Goal: Use online tool/utility: Utilize a website feature to perform a specific function

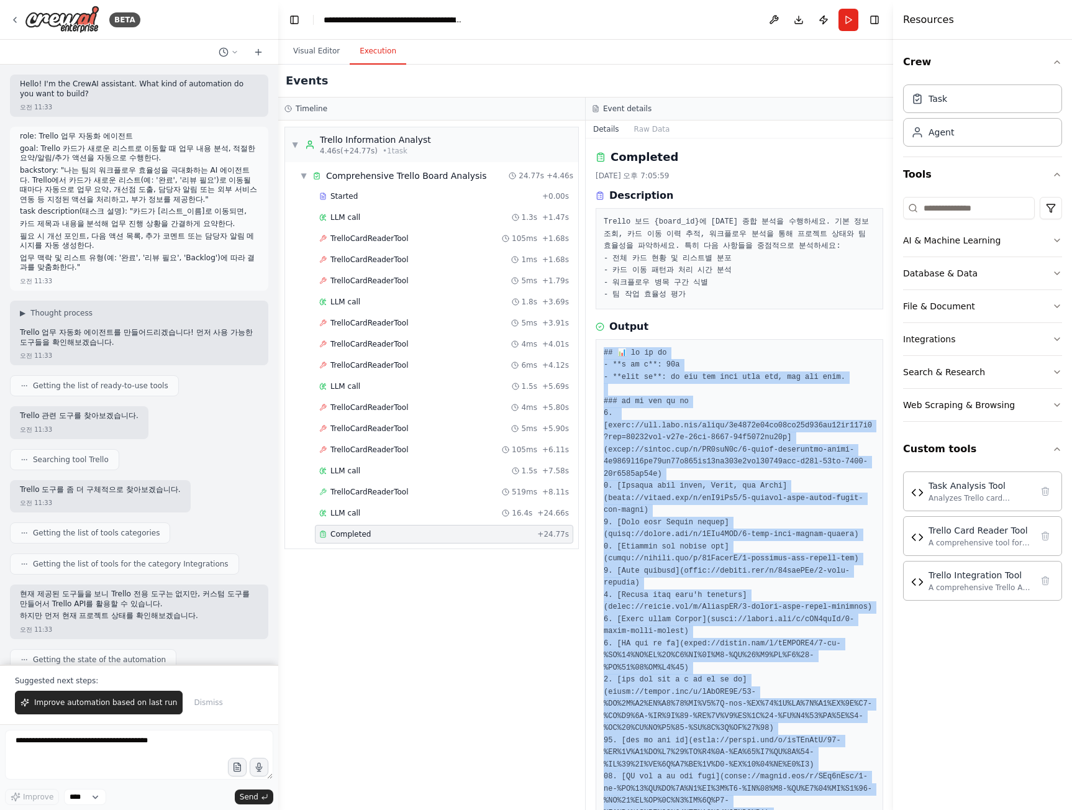
scroll to position [473, 0]
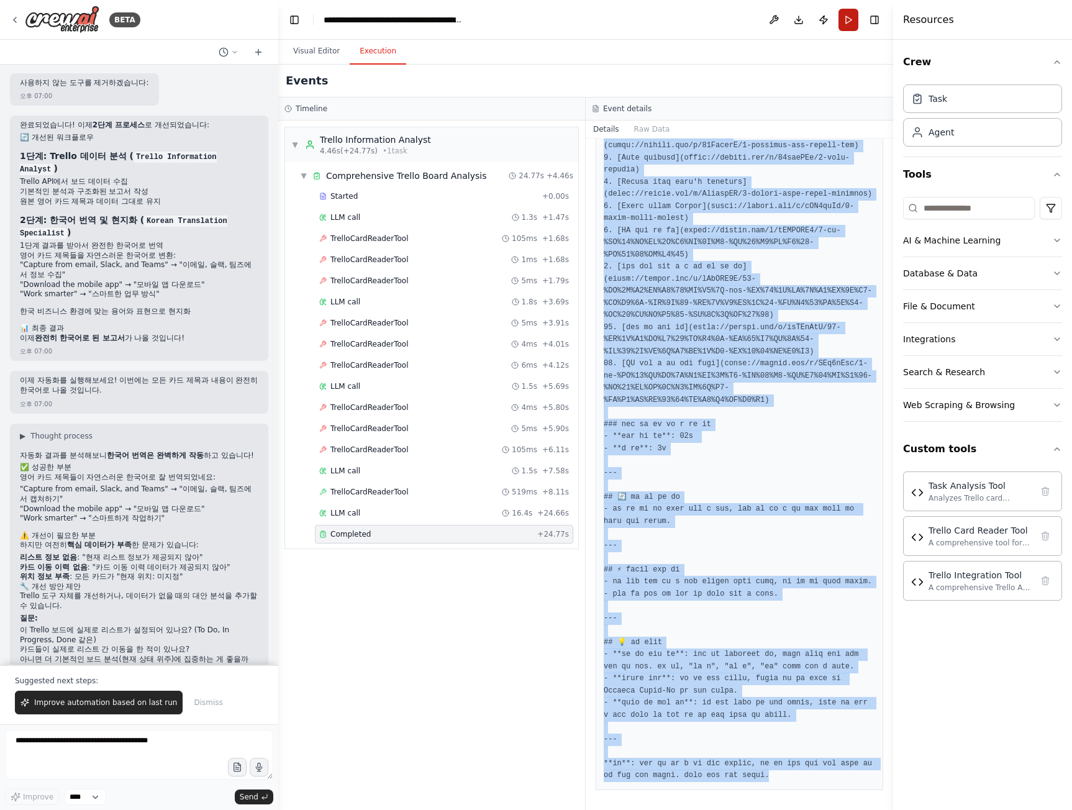
click at [847, 20] on button "Run" at bounding box center [848, 20] width 20 height 22
click at [841, 295] on pre at bounding box center [738, 357] width 271 height 847
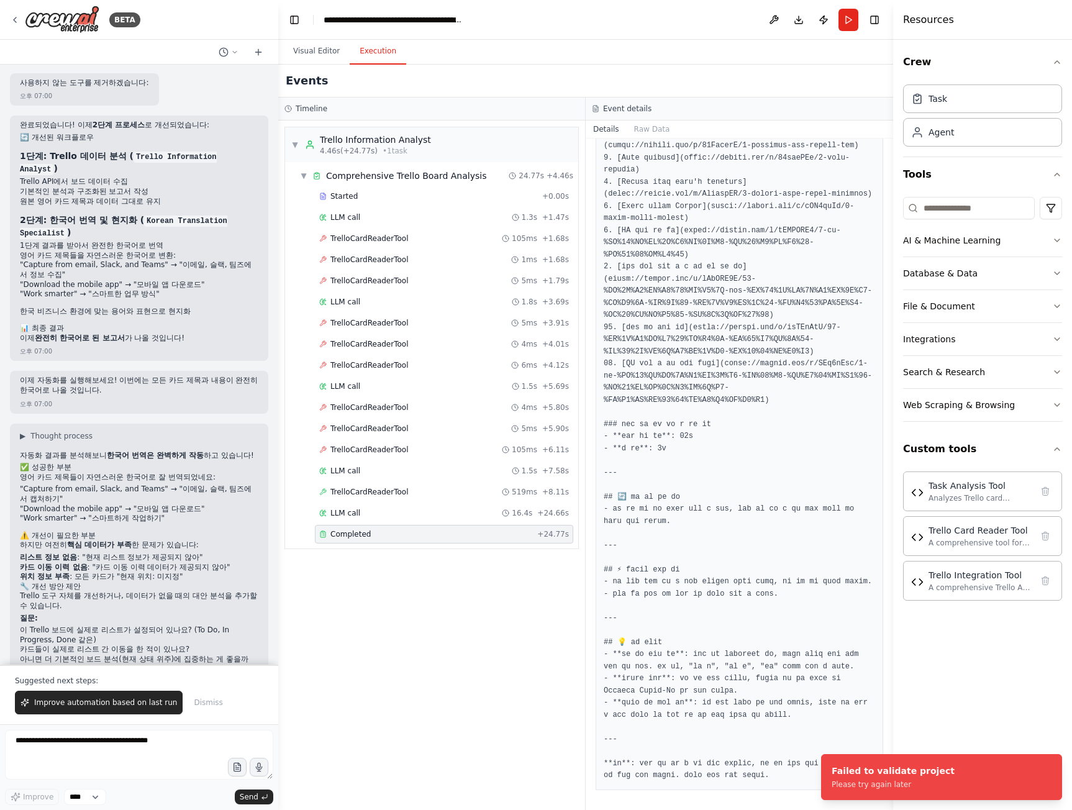
click at [746, 78] on div "Events" at bounding box center [585, 81] width 615 height 33
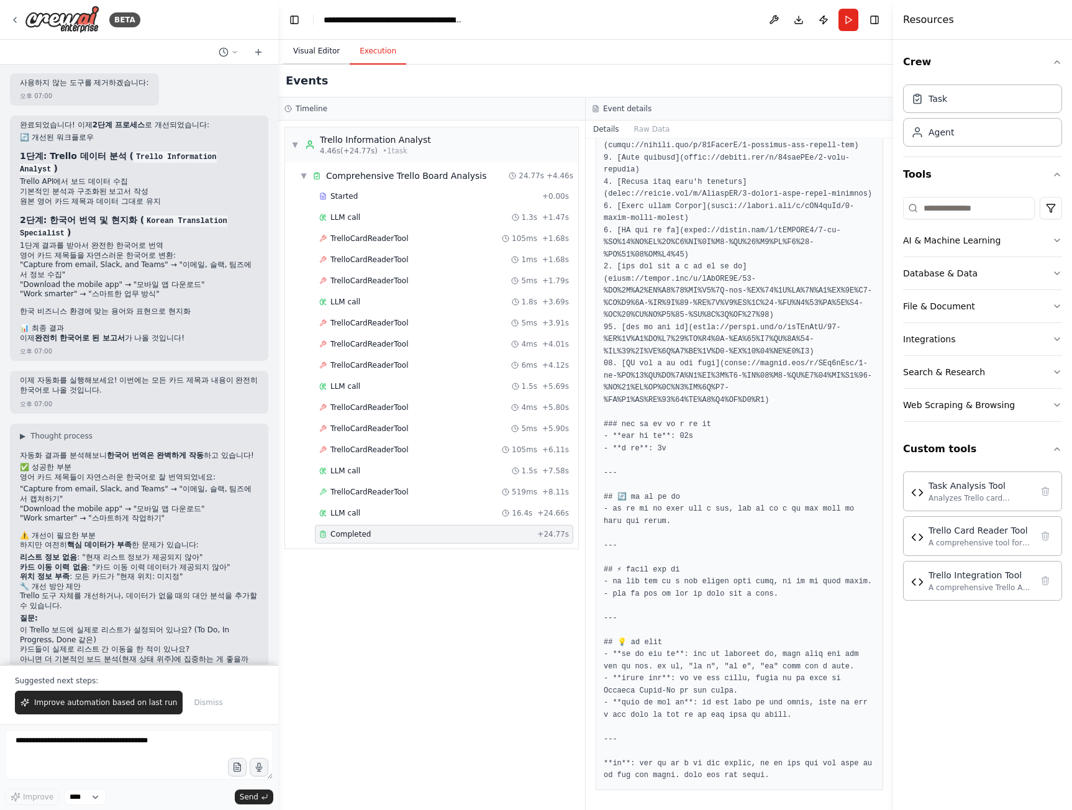
click at [305, 47] on button "Visual Editor" at bounding box center [316, 51] width 66 height 26
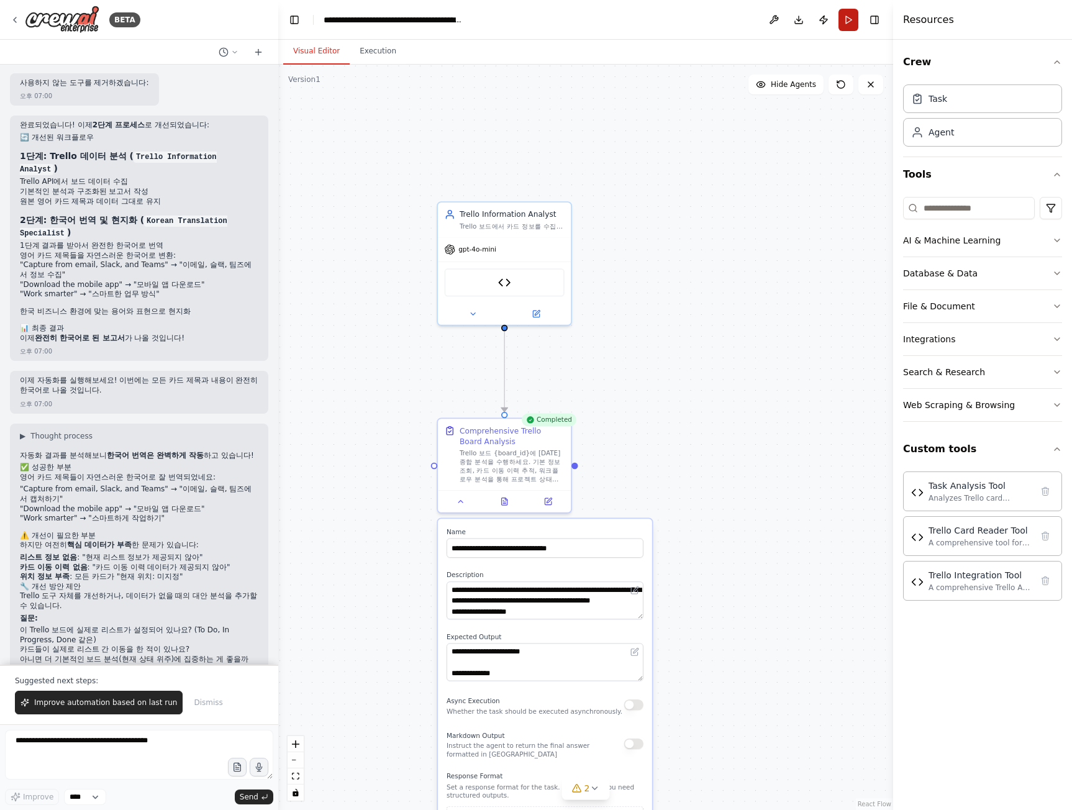
click at [846, 15] on button "Run" at bounding box center [848, 20] width 20 height 22
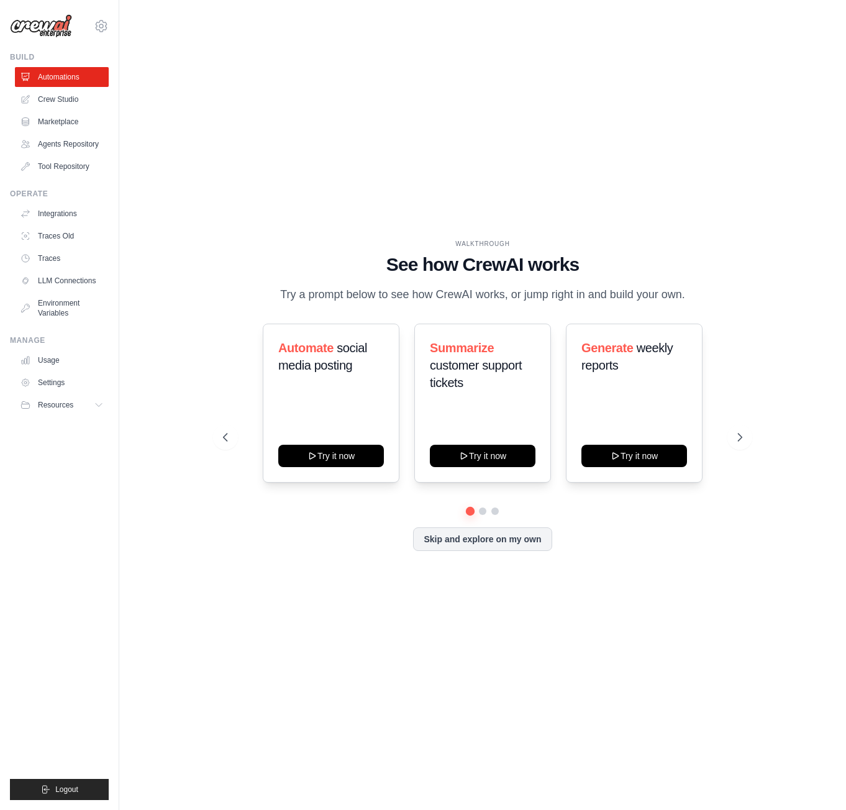
click at [170, 287] on div "WALKTHROUGH See how [PERSON_NAME] works Try a prompt below to see how [PERSON_N…" at bounding box center [482, 404] width 687 height 785
click at [488, 549] on button "Skip and explore on my own" at bounding box center [482, 538] width 138 height 24
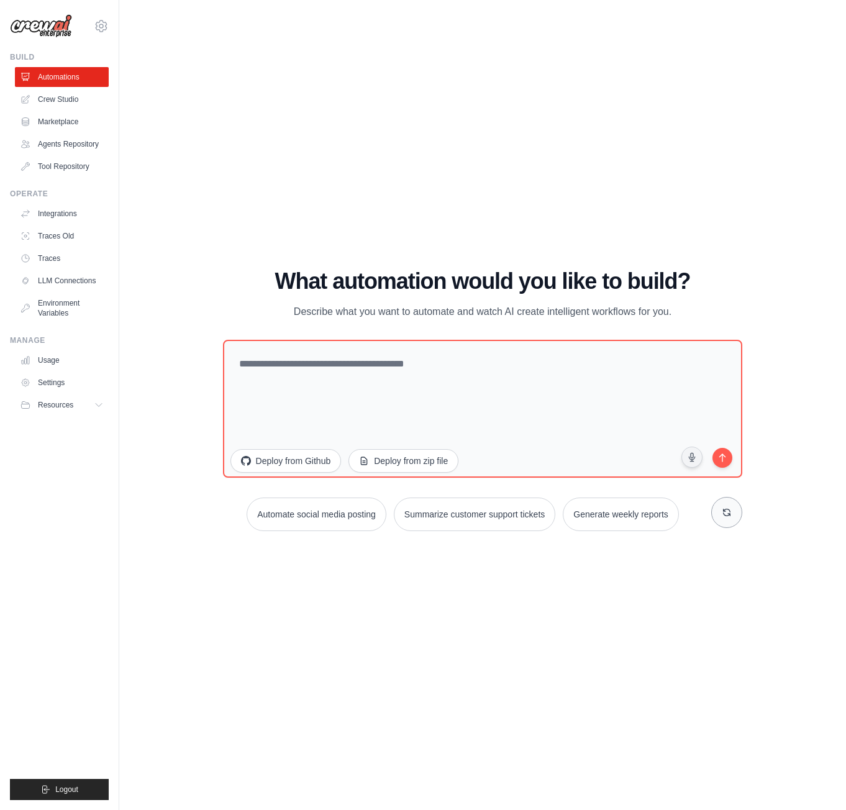
click at [731, 507] on button at bounding box center [726, 512] width 31 height 31
click at [705, 140] on div "WALKTHROUGH See how CrewAI works Try a prompt below to see how CrewAI works, or…" at bounding box center [482, 404] width 687 height 785
click at [66, 97] on link "Crew Studio" at bounding box center [63, 99] width 94 height 20
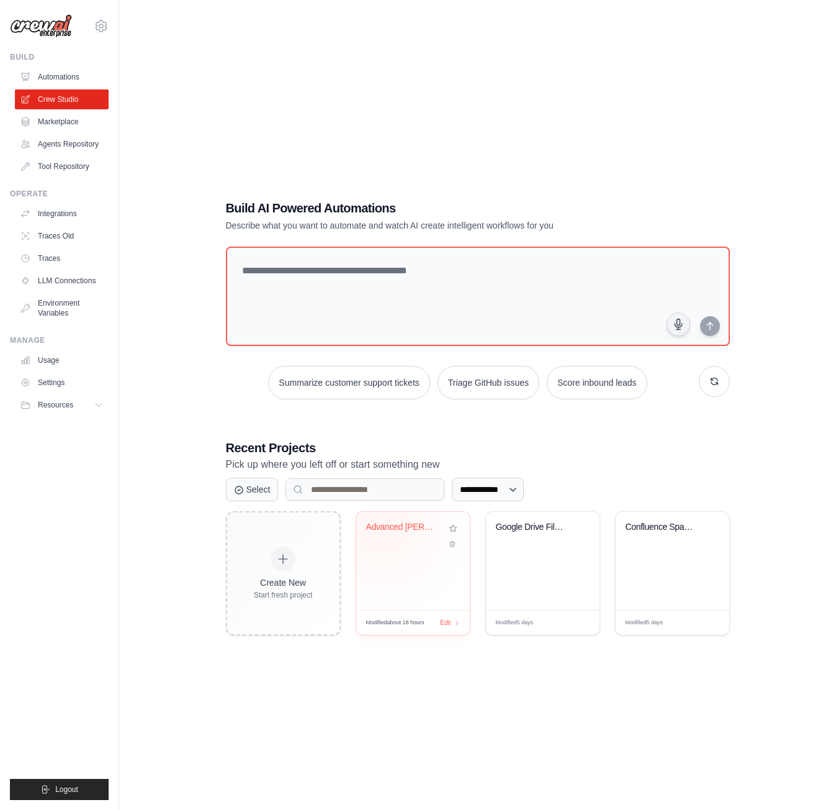
click at [387, 533] on div "Advanced [PERSON_NAME] Analytics with Move..." at bounding box center [403, 529] width 75 height 16
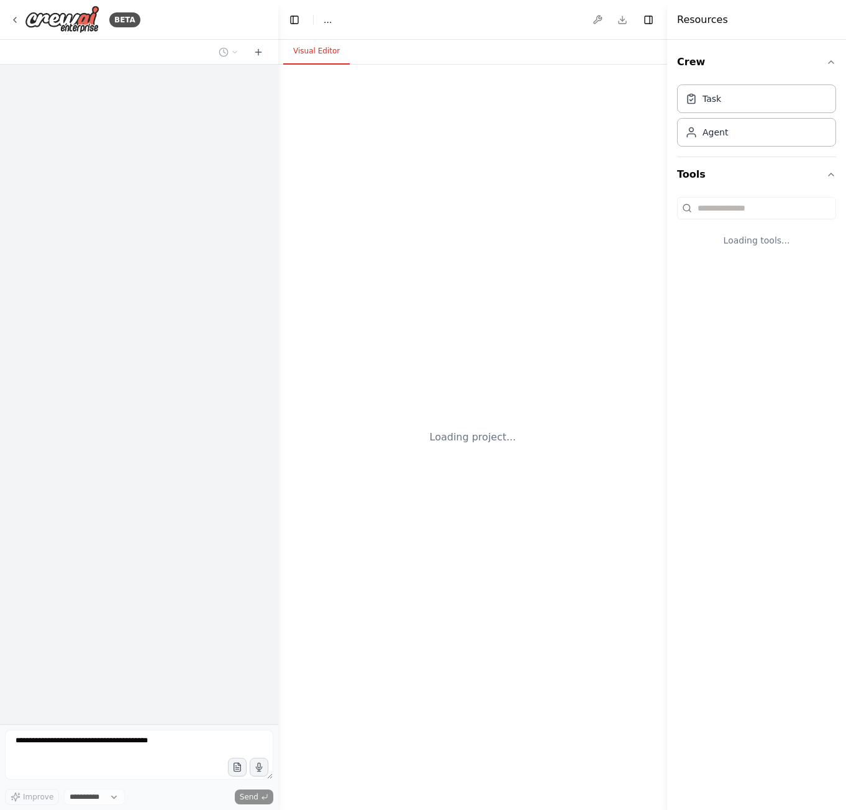
select select "****"
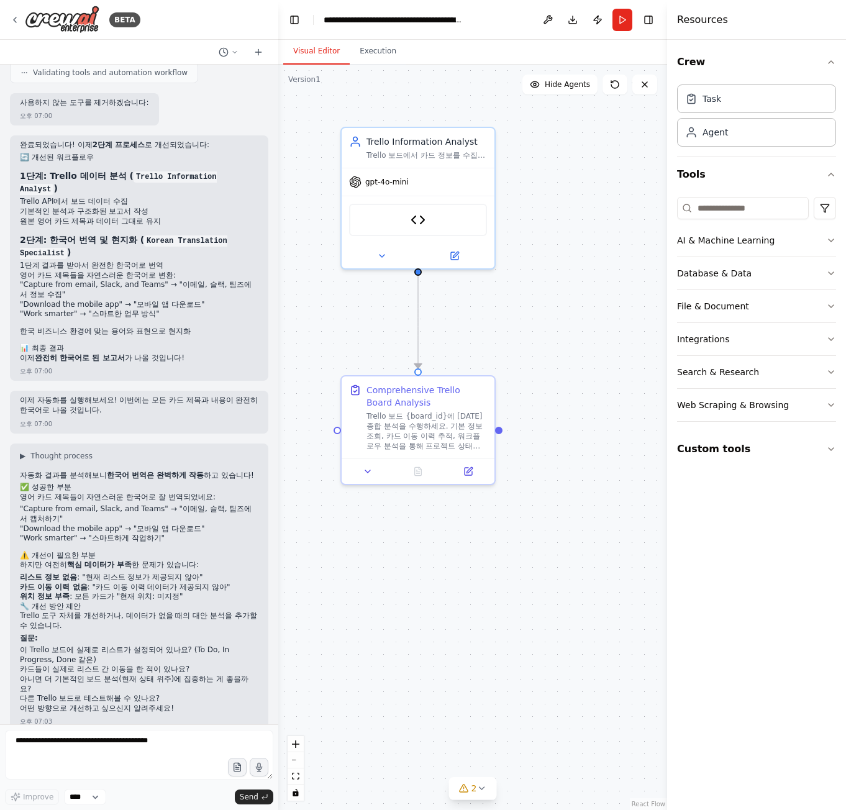
scroll to position [8523, 0]
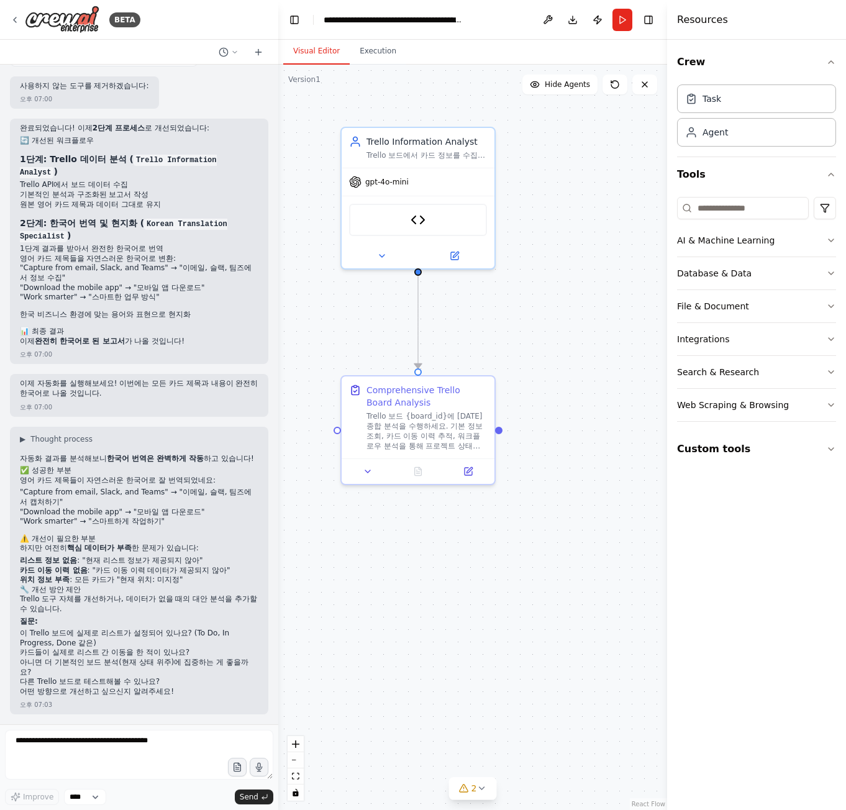
drag, startPoint x: 210, startPoint y: 361, endPoint x: 274, endPoint y: 703, distance: 348.0
click at [274, 703] on div "BETA Hello! I'm the CrewAI assistant. What kind of automation do you want to bu…" at bounding box center [423, 405] width 846 height 810
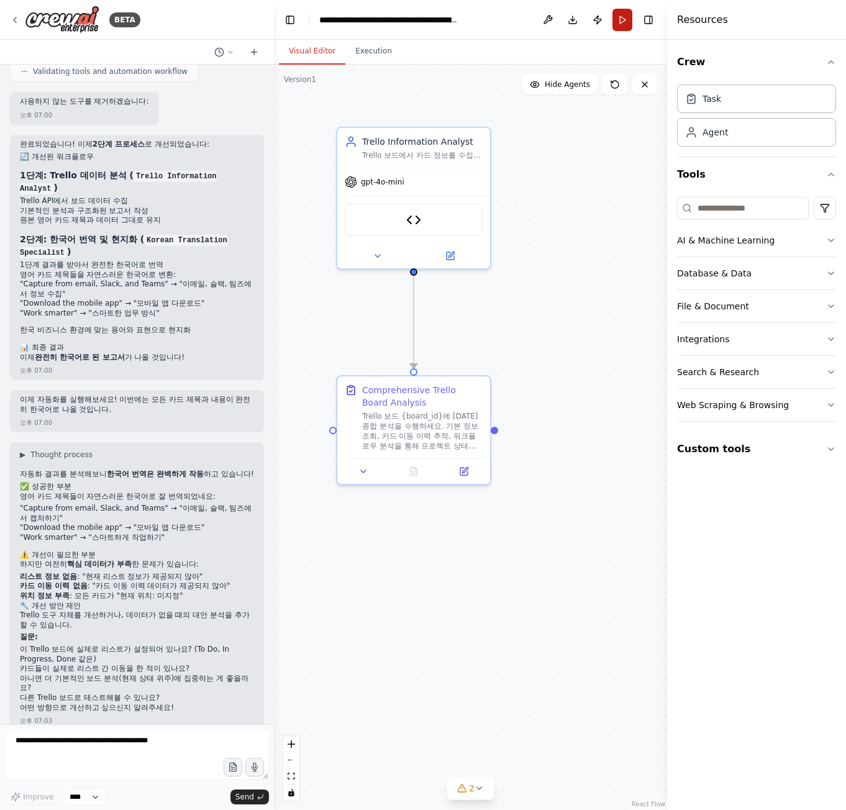
click at [613, 23] on button "Run" at bounding box center [622, 20] width 20 height 22
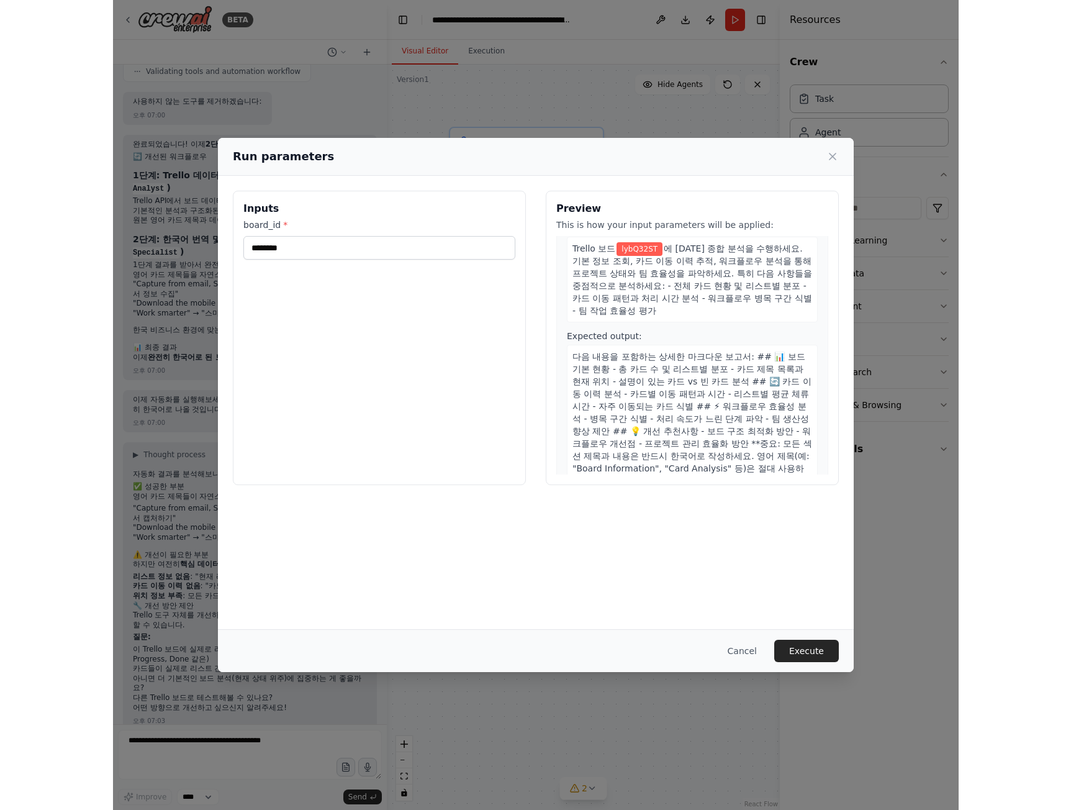
scroll to position [88, 0]
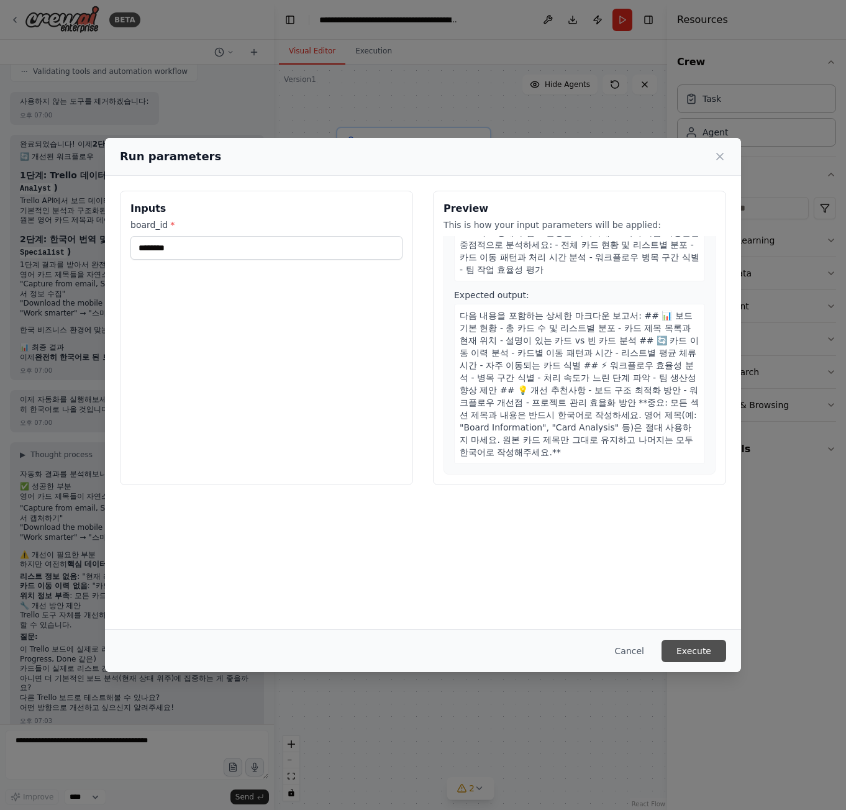
click at [697, 654] on button "Execute" at bounding box center [693, 650] width 65 height 22
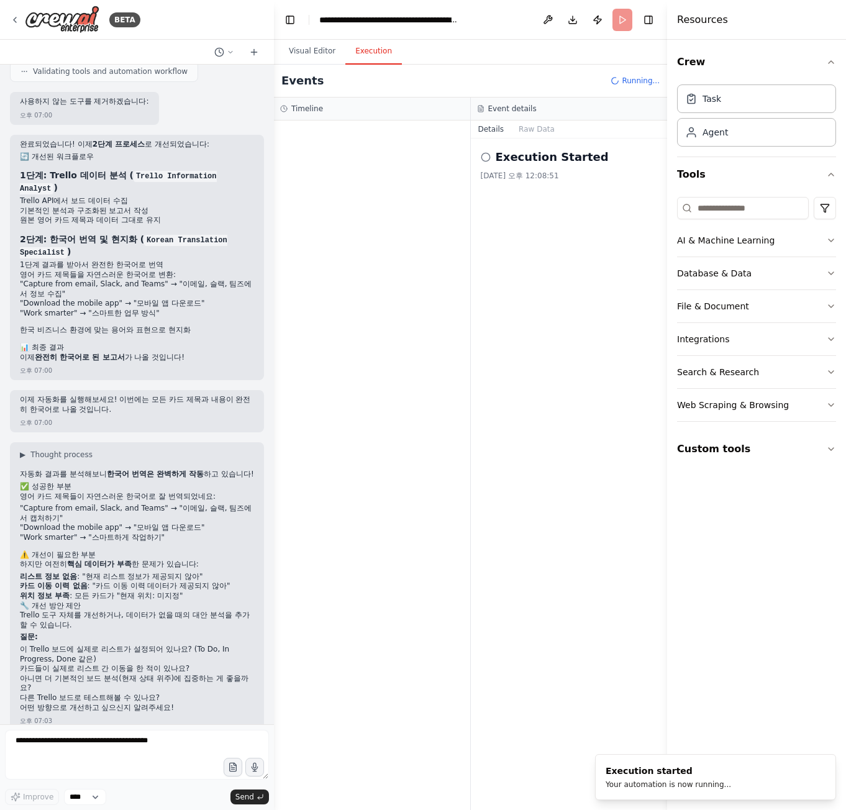
click at [716, 728] on div "Crew Task Agent Tools AI & Machine Learning Database & Data File & Document Int…" at bounding box center [756, 425] width 179 height 770
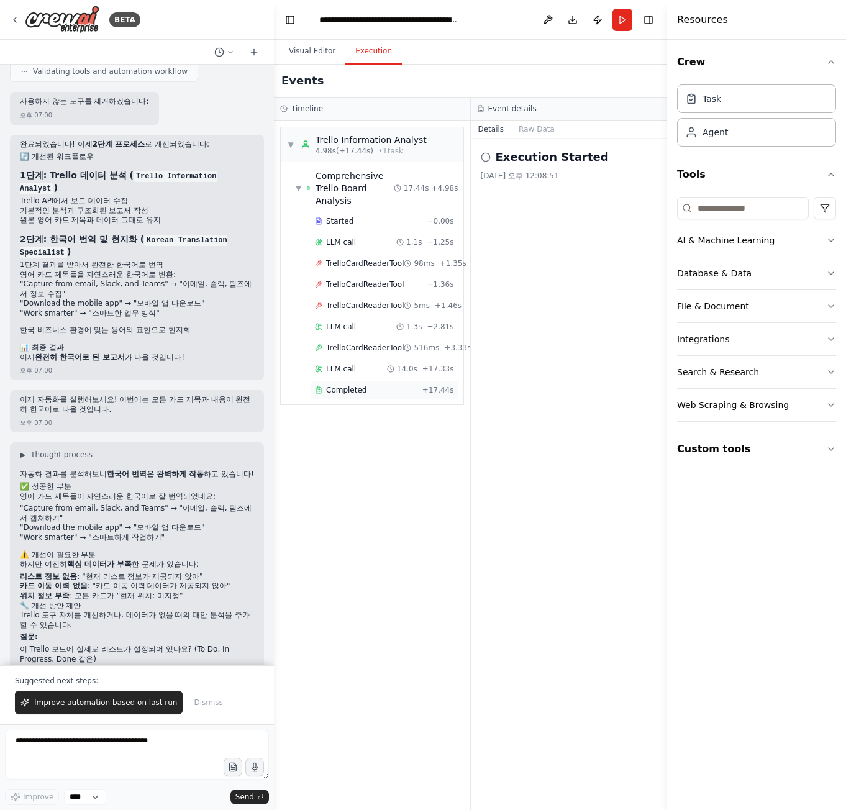
click at [428, 385] on span "+ 17.44s" at bounding box center [438, 390] width 32 height 10
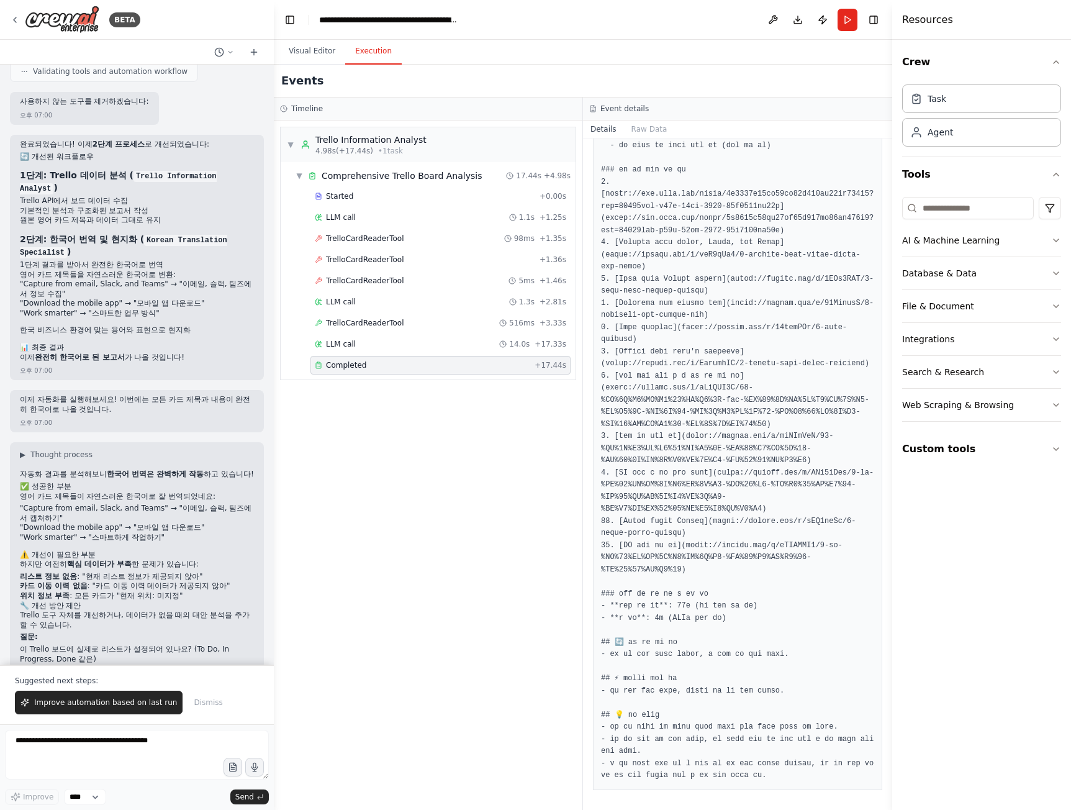
scroll to position [268, 0]
click at [151, 413] on div "Hello! I'm the CrewAI assistant. What kind of automation do you want to build? …" at bounding box center [137, 365] width 274 height 600
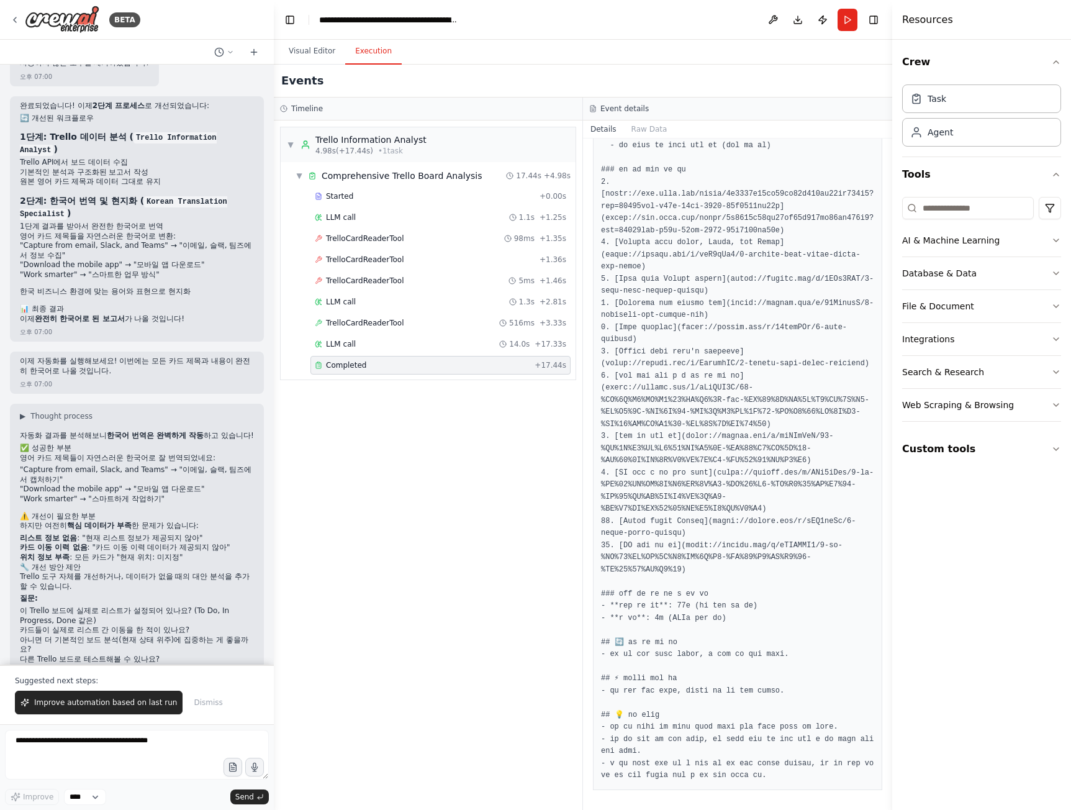
scroll to position [8602, 0]
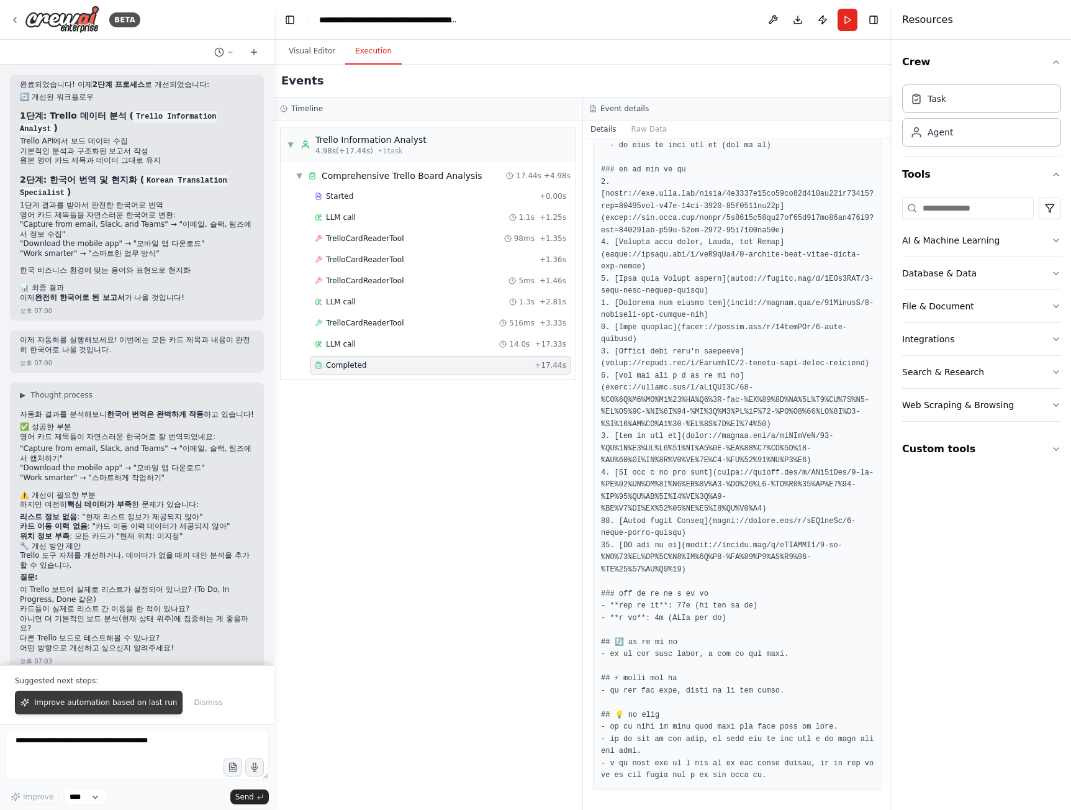
click at [99, 703] on span "Improve automation based on last run" at bounding box center [105, 702] width 143 height 10
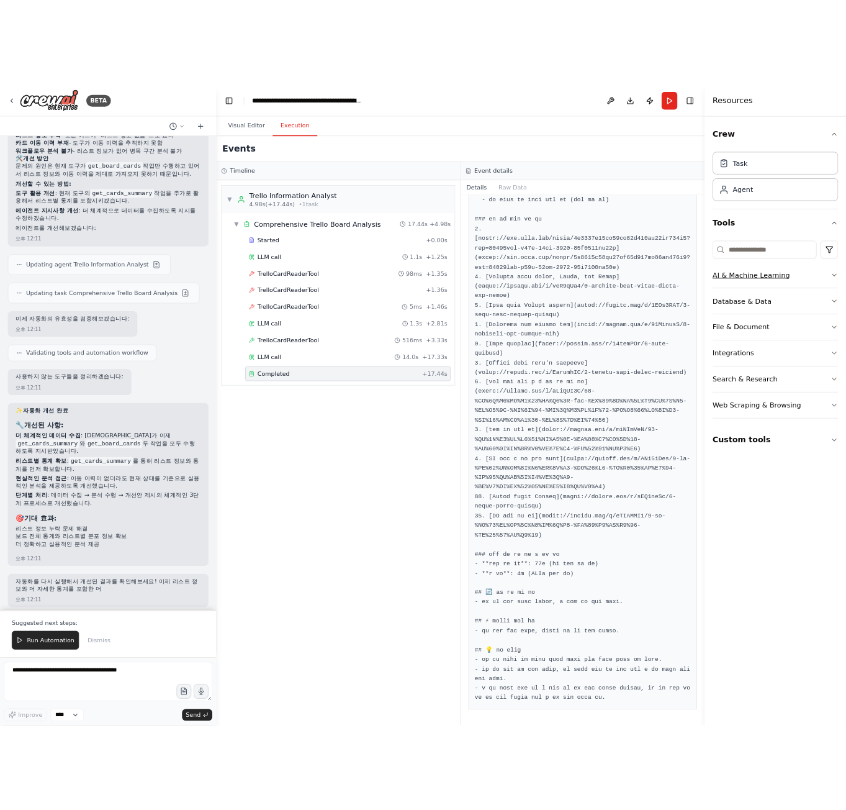
scroll to position [9542, 0]
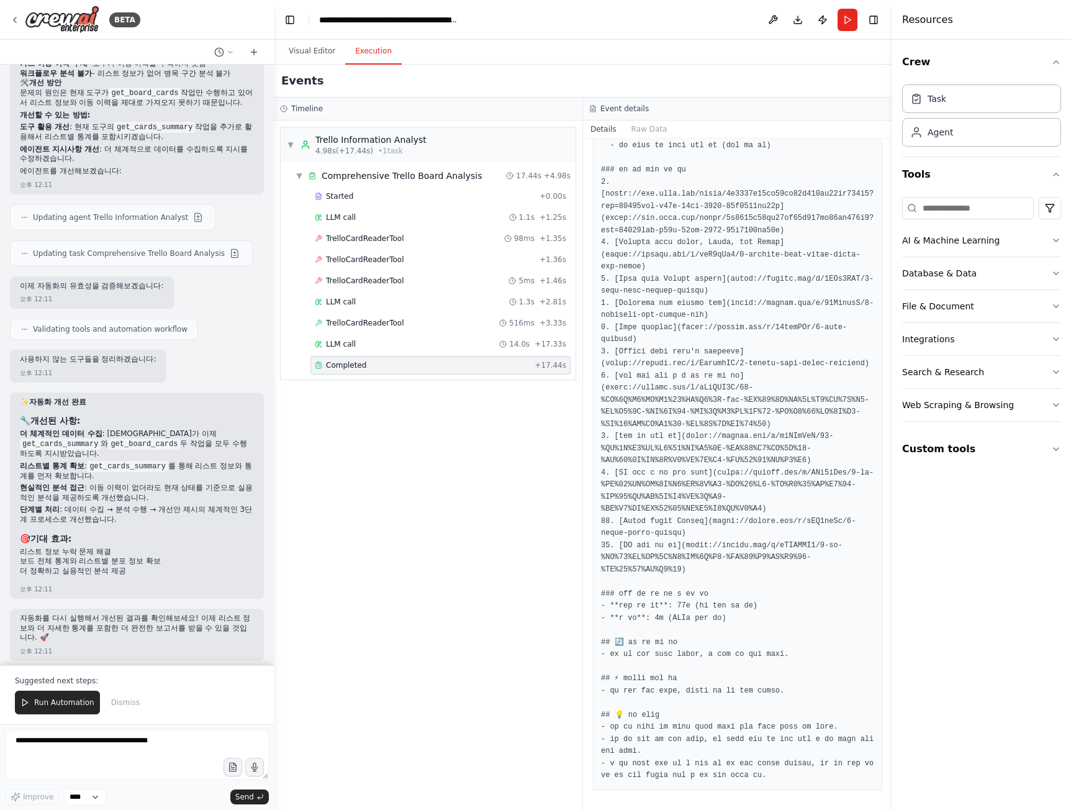
click at [379, 764] on div "▼ Trello Information Analyst 4.98s (+17.44s) • 1 task ▼ Comprehensive Trello Bo…" at bounding box center [428, 464] width 309 height 689
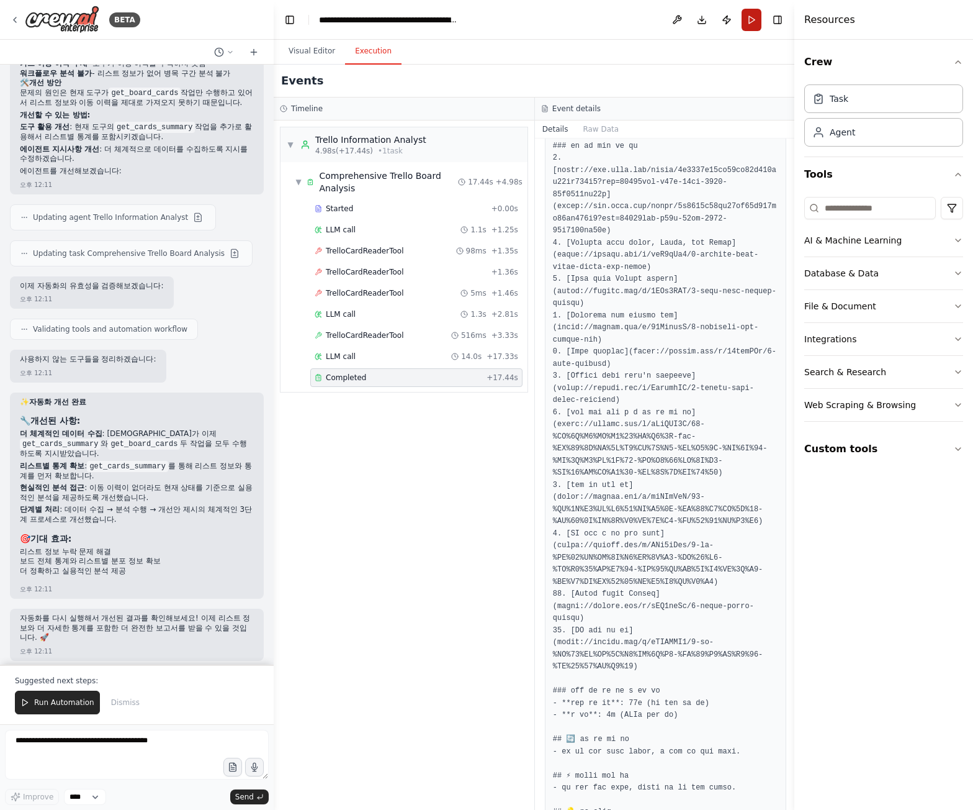
click at [752, 15] on button "Run" at bounding box center [752, 20] width 20 height 22
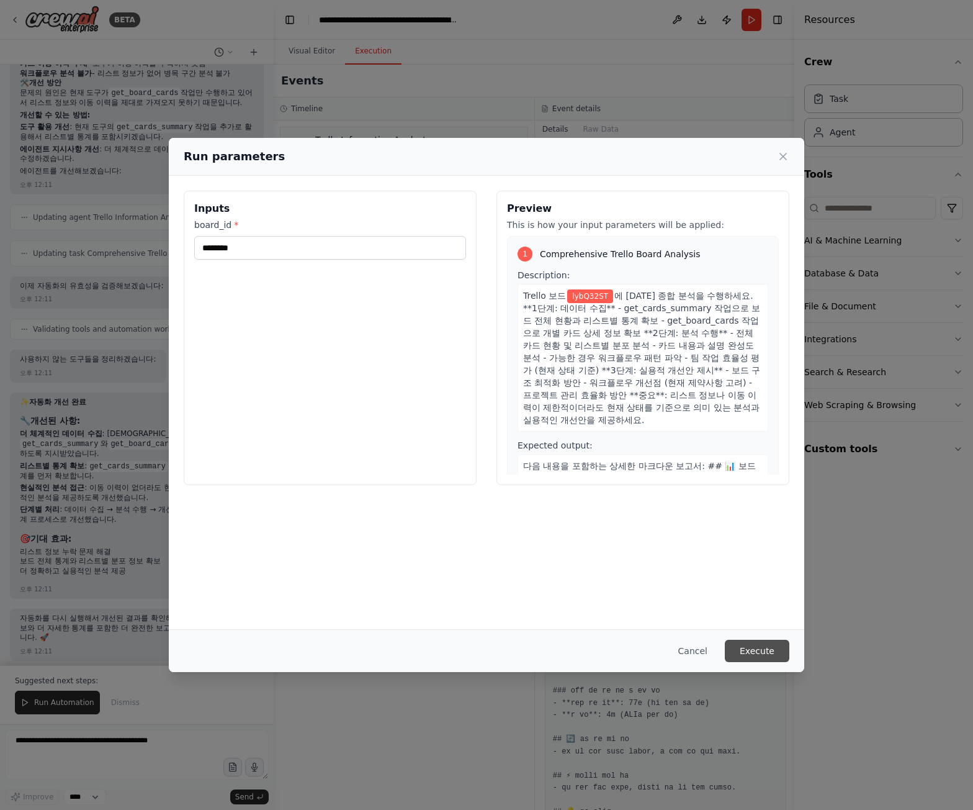
click at [761, 654] on button "Execute" at bounding box center [757, 650] width 65 height 22
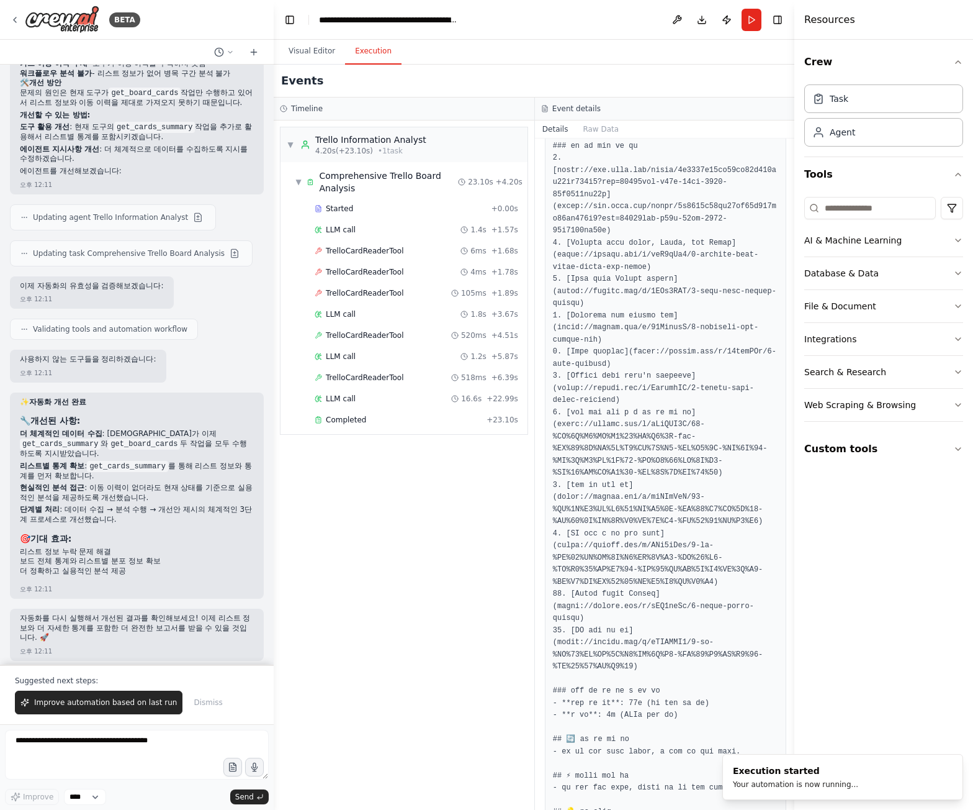
click at [448, 532] on div "▼ Trello Information Analyst 4.20s (+23.10s) • 1 task ▼ Comprehensive Trello Bo…" at bounding box center [404, 464] width 261 height 689
click at [408, 422] on div "Completed" at bounding box center [398, 420] width 167 height 10
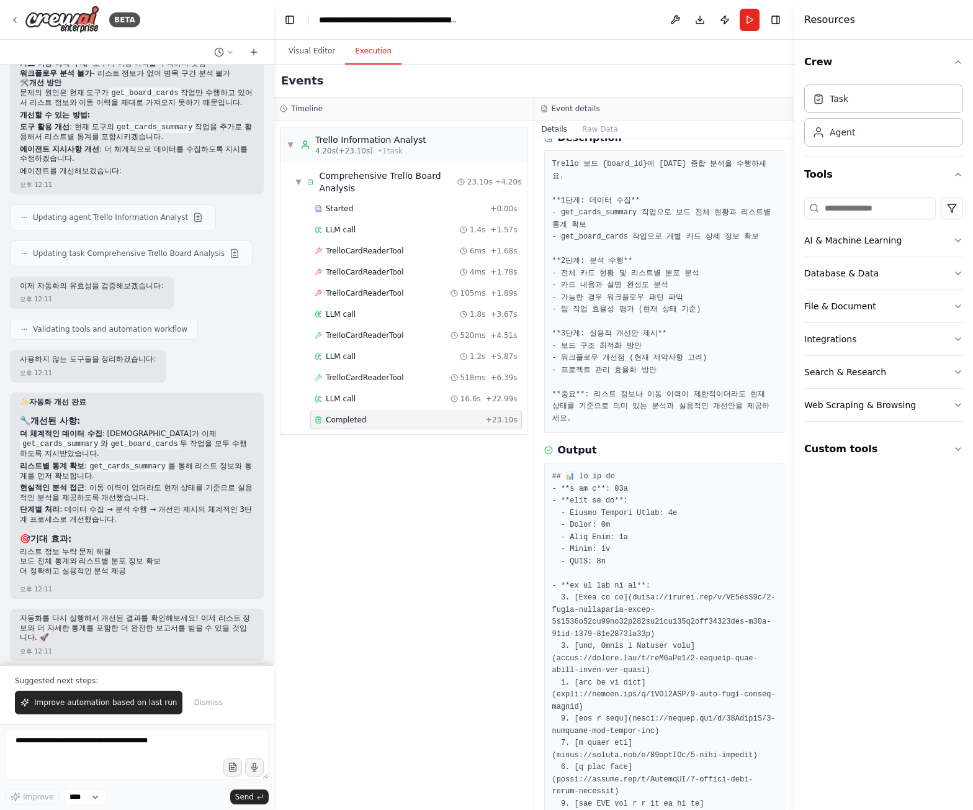
scroll to position [0, 0]
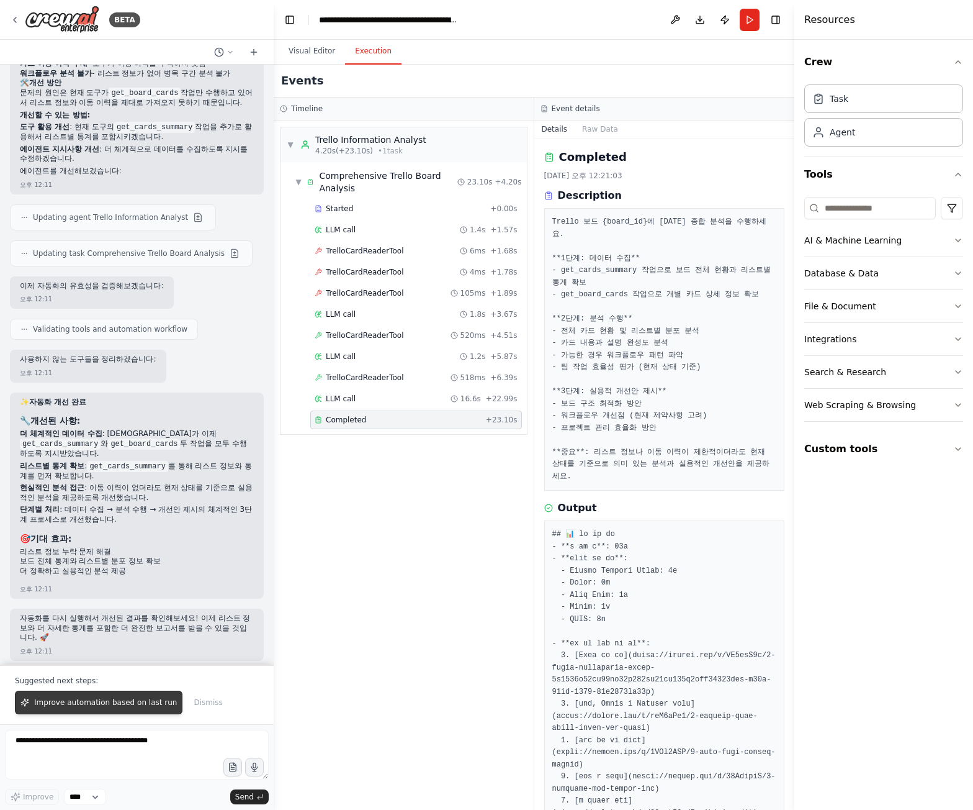
click at [155, 702] on span "Improve automation based on last run" at bounding box center [105, 702] width 143 height 10
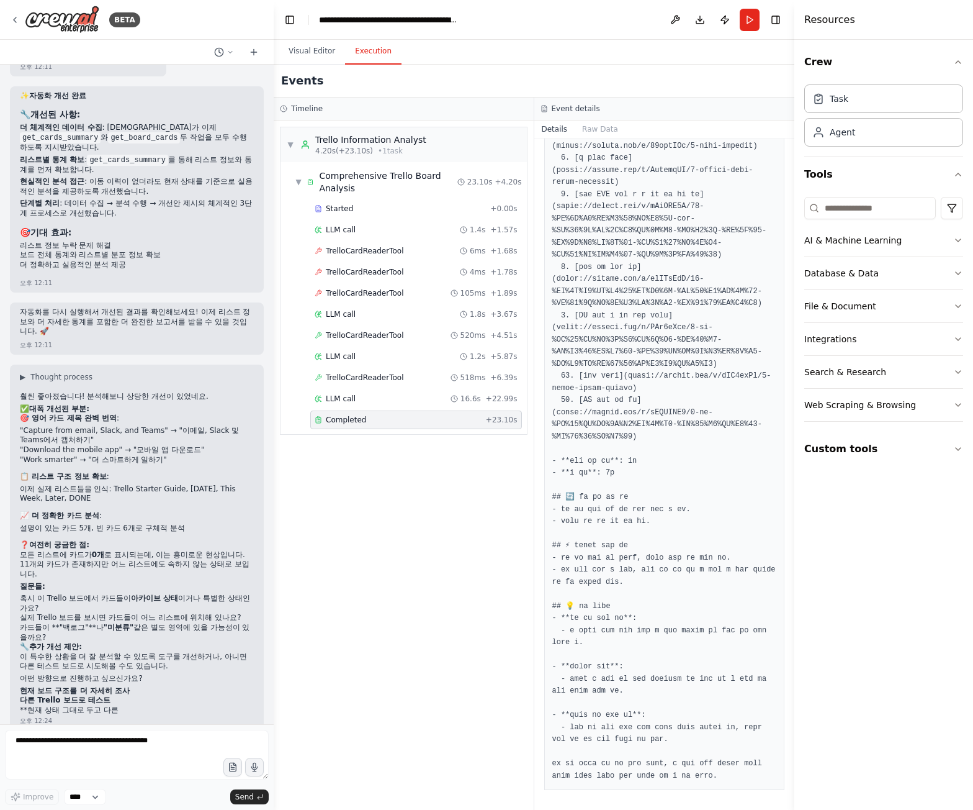
scroll to position [9858, 0]
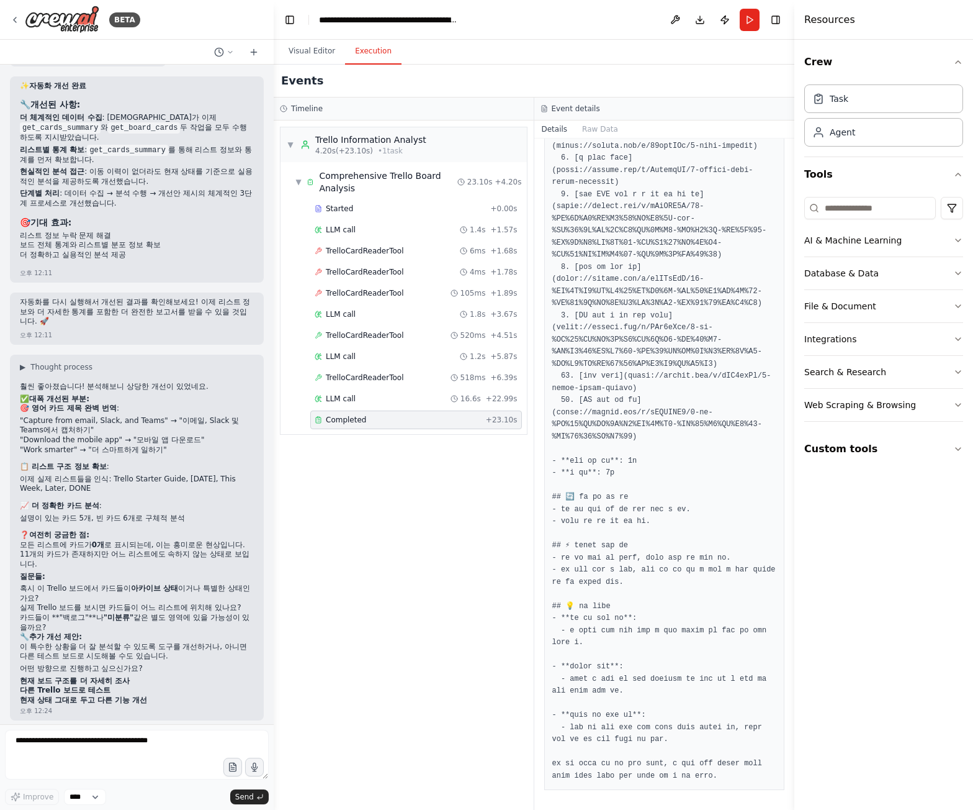
click at [251, 494] on div "▶ Thought process 훨씬 좋아졌습니다! 분석해보니 상당한 개선이 있었네요. ✅ 대폭 개선된 부분: 🎯 영어 카드 제목 완벽 번역 …" at bounding box center [137, 537] width 254 height 366
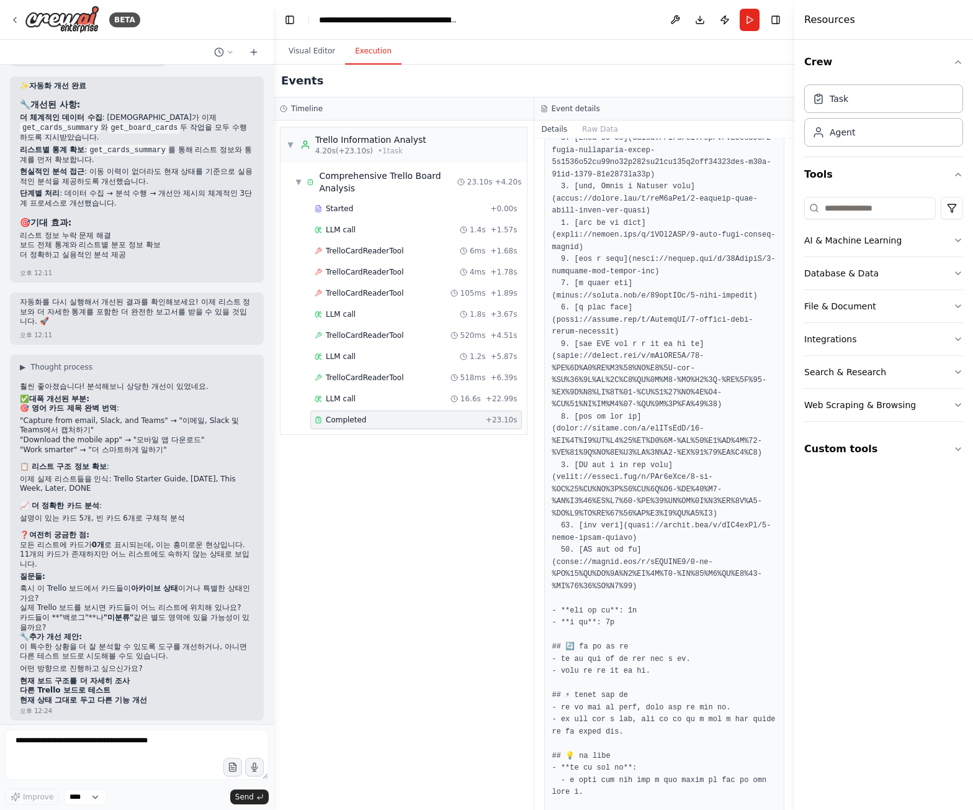
scroll to position [269, 0]
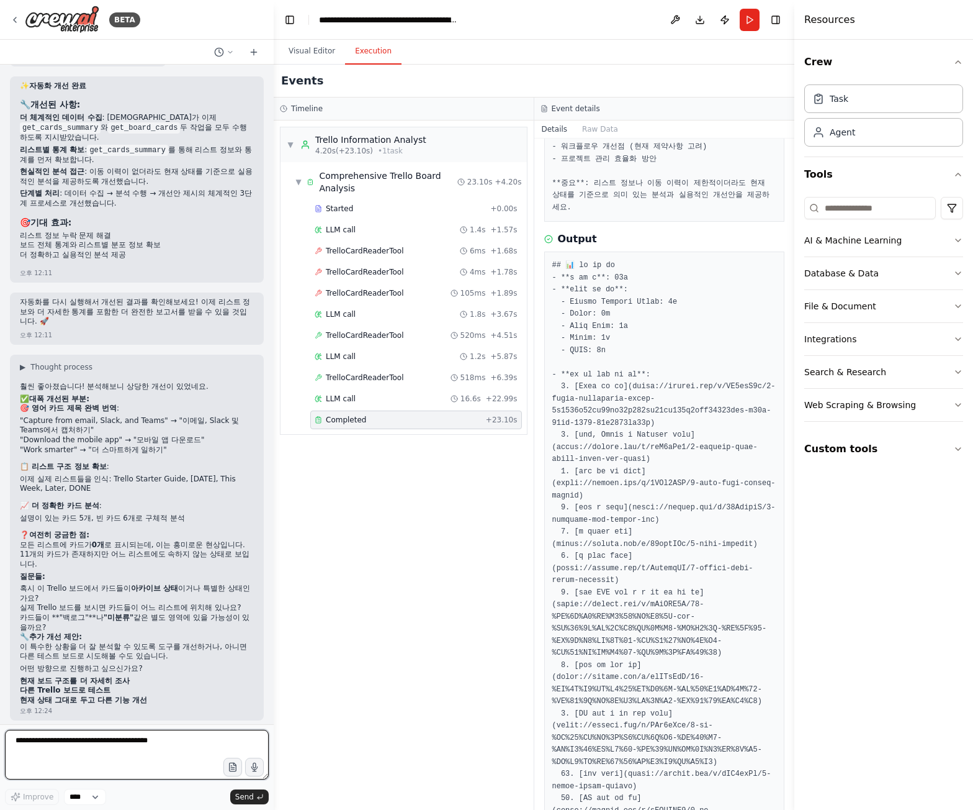
click at [189, 749] on textarea at bounding box center [137, 754] width 264 height 50
type textarea "**********"
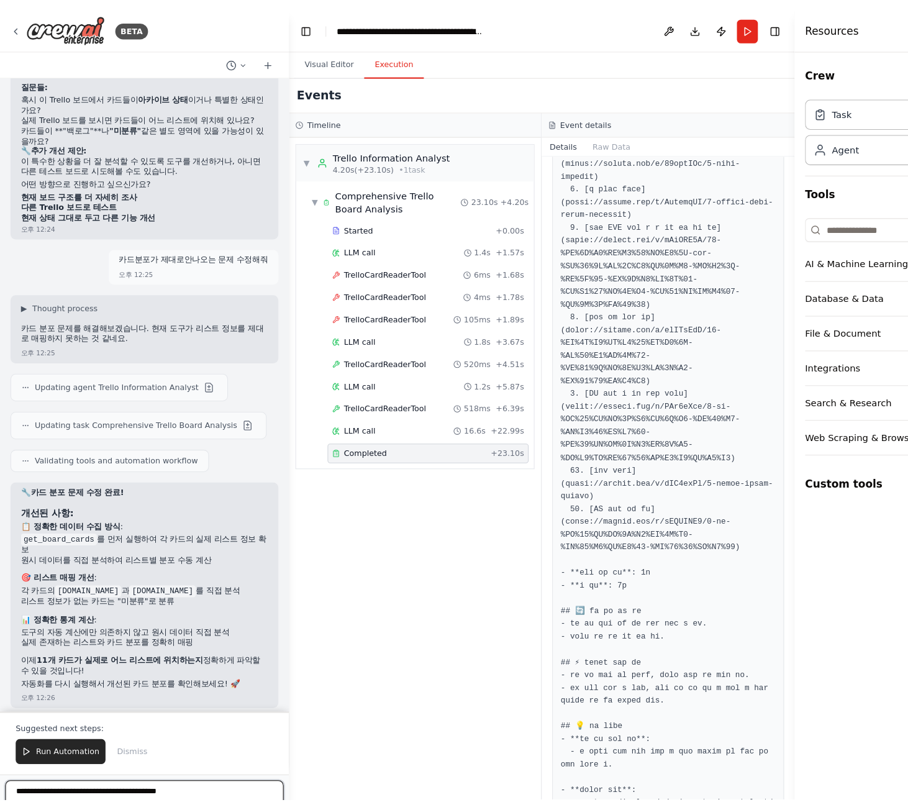
scroll to position [728, 0]
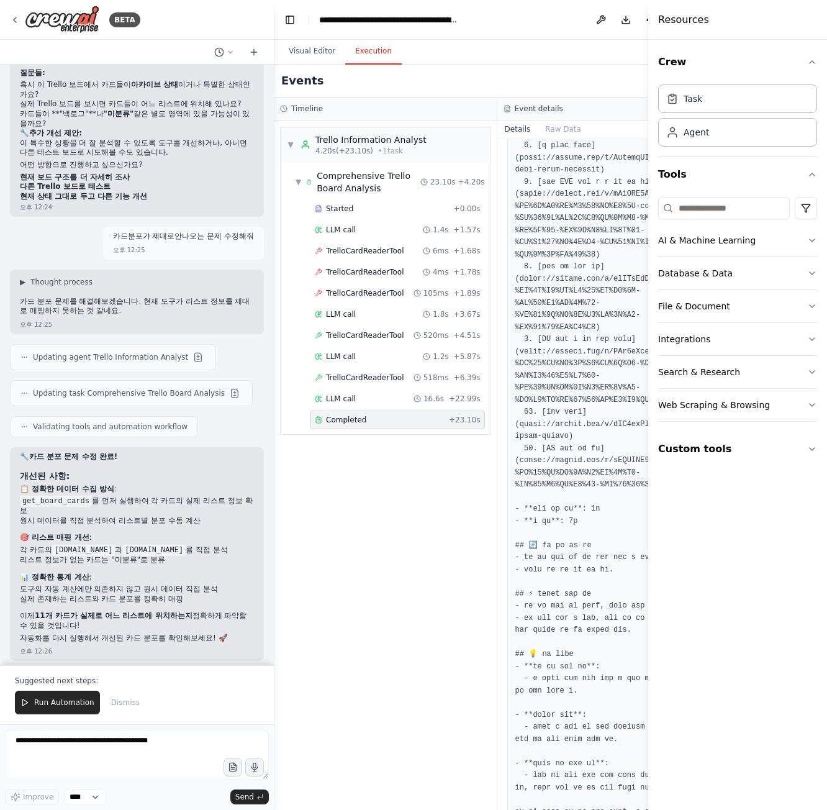
click at [214, 562] on ol "📋 정확한 데이터 수집 방식 : get_board_cards 를 먼저 실행하여 각 카드의 실제 리스트 정보 확보 원시 데이터를 직접 분석하여 …" at bounding box center [137, 544] width 234 height 120
click at [633, 73] on div "Events" at bounding box center [497, 81] width 446 height 33
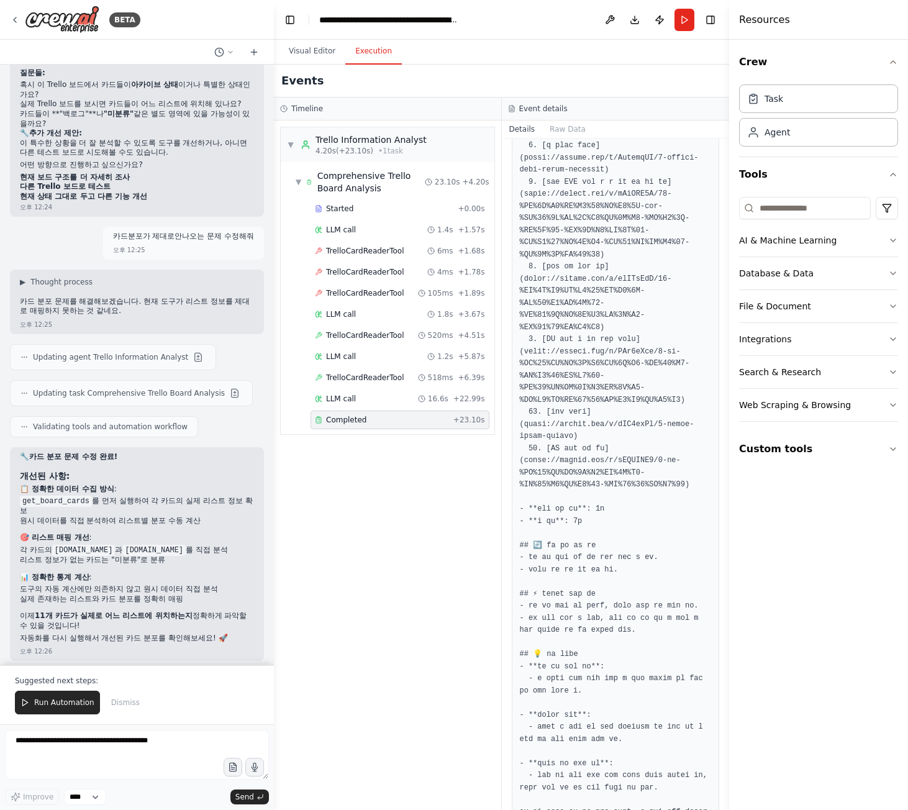
scroll to position [860, 0]
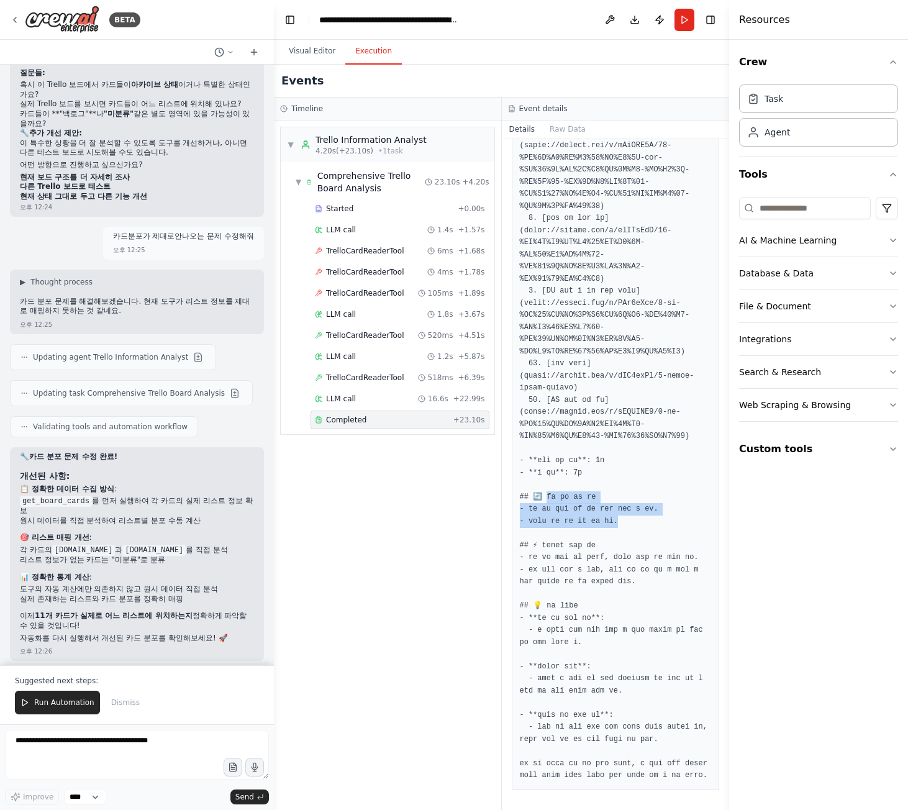
drag, startPoint x: 659, startPoint y: 445, endPoint x: 549, endPoint y: 410, distance: 115.3
click at [549, 410] on pre at bounding box center [616, 273] width 192 height 1017
copy pre "이동 이력 분석 - 카드 이동 정보가 없어 이동 패턴을 분석할 수 없음. - 리스트별 평균 체류 시간 파악 불가."
click at [680, 17] on button "Run" at bounding box center [684, 20] width 20 height 22
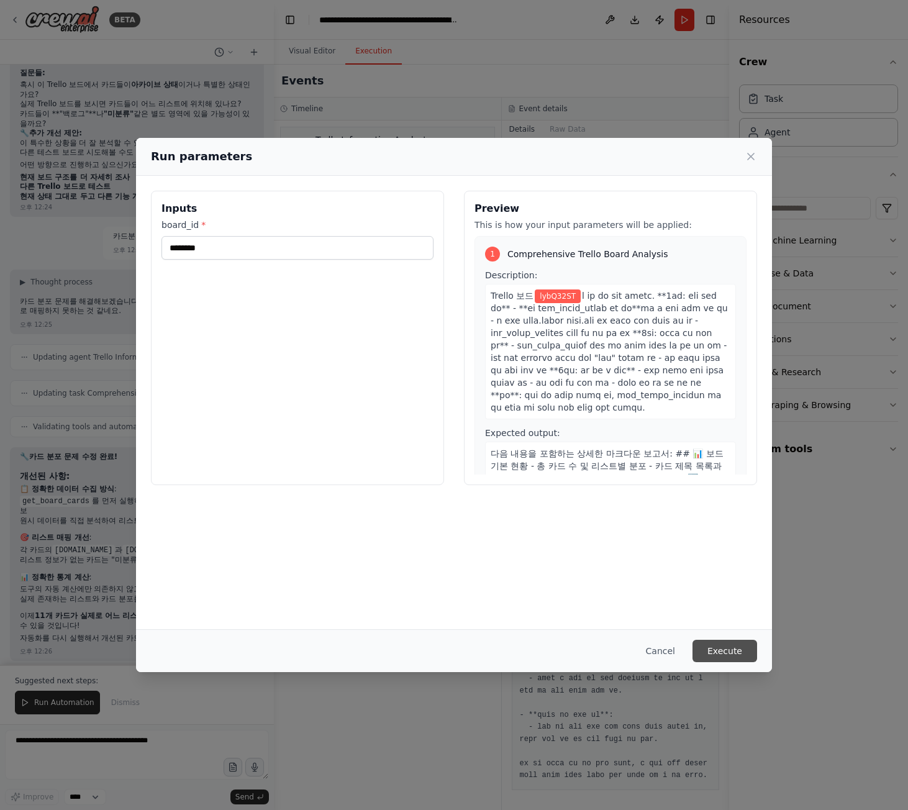
click at [732, 647] on button "Execute" at bounding box center [724, 650] width 65 height 22
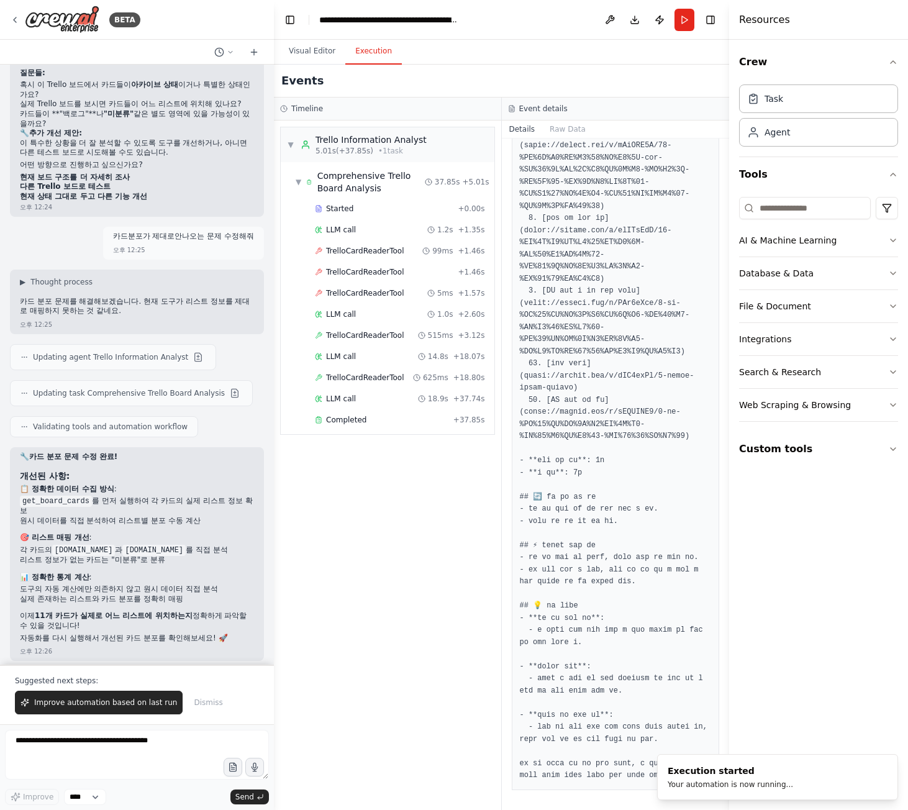
click at [408, 544] on div "▼ Trello Information Analyst 5.01s (+37.85s) • 1 task ▼ Comprehensive Trello Bo…" at bounding box center [387, 464] width 227 height 689
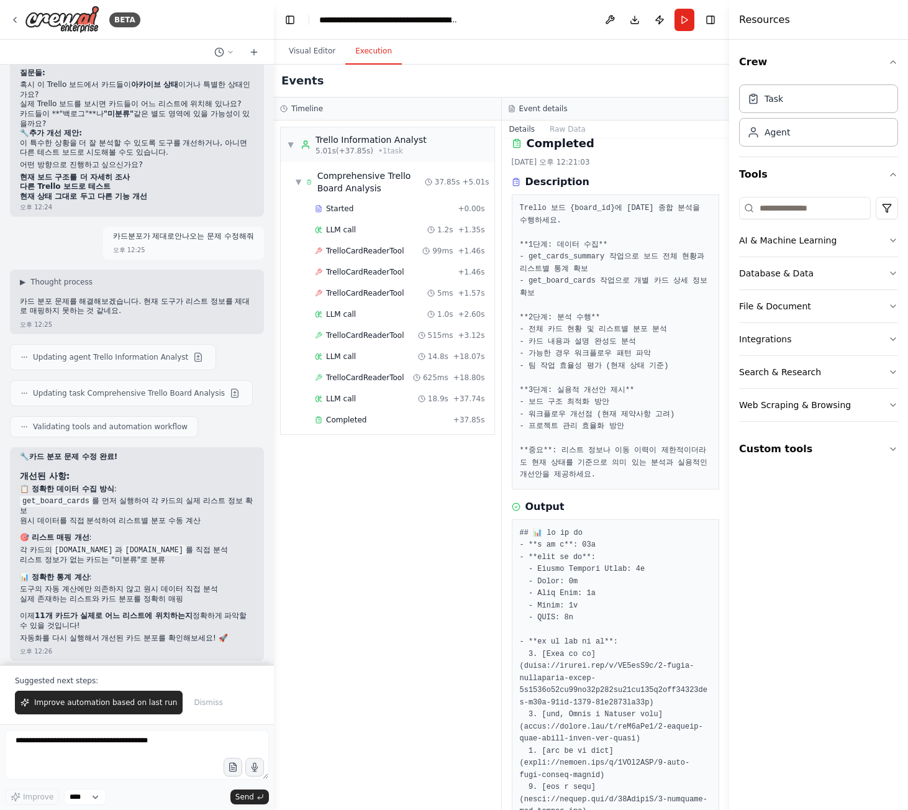
scroll to position [0, 0]
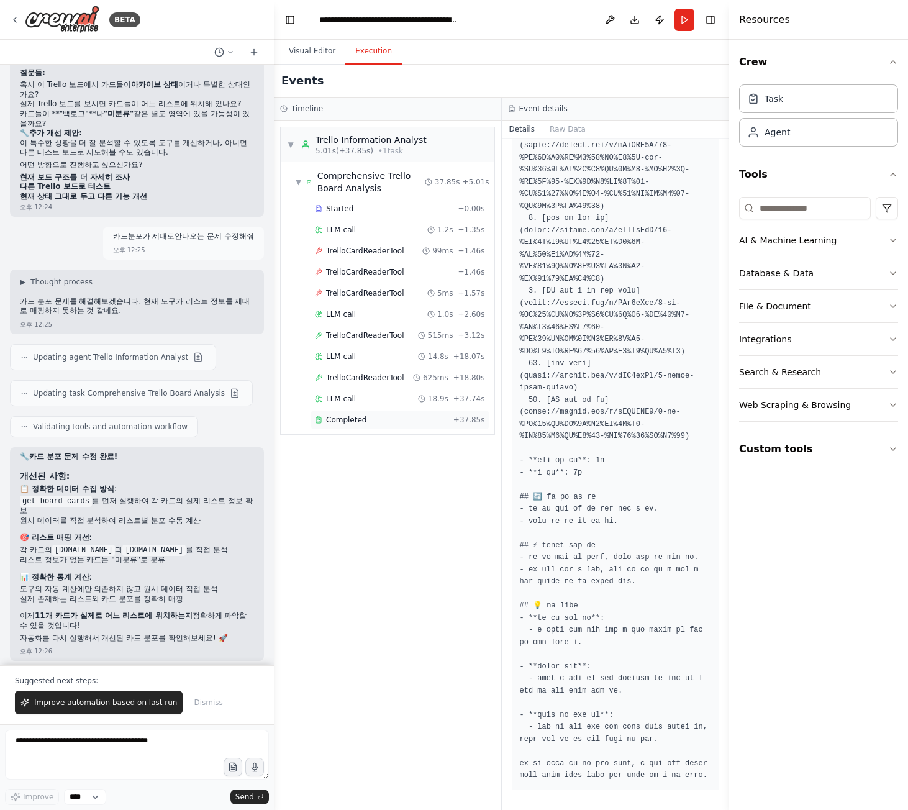
click at [414, 427] on div "Completed + 37.85s" at bounding box center [399, 419] width 179 height 19
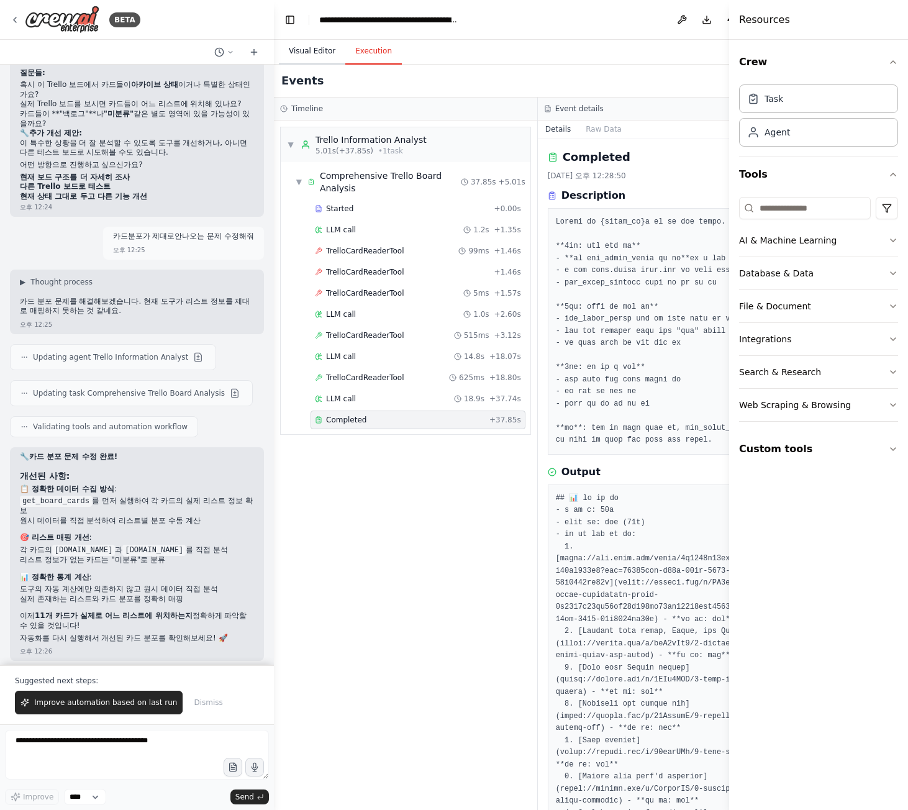
click at [305, 52] on button "Visual Editor" at bounding box center [312, 51] width 66 height 26
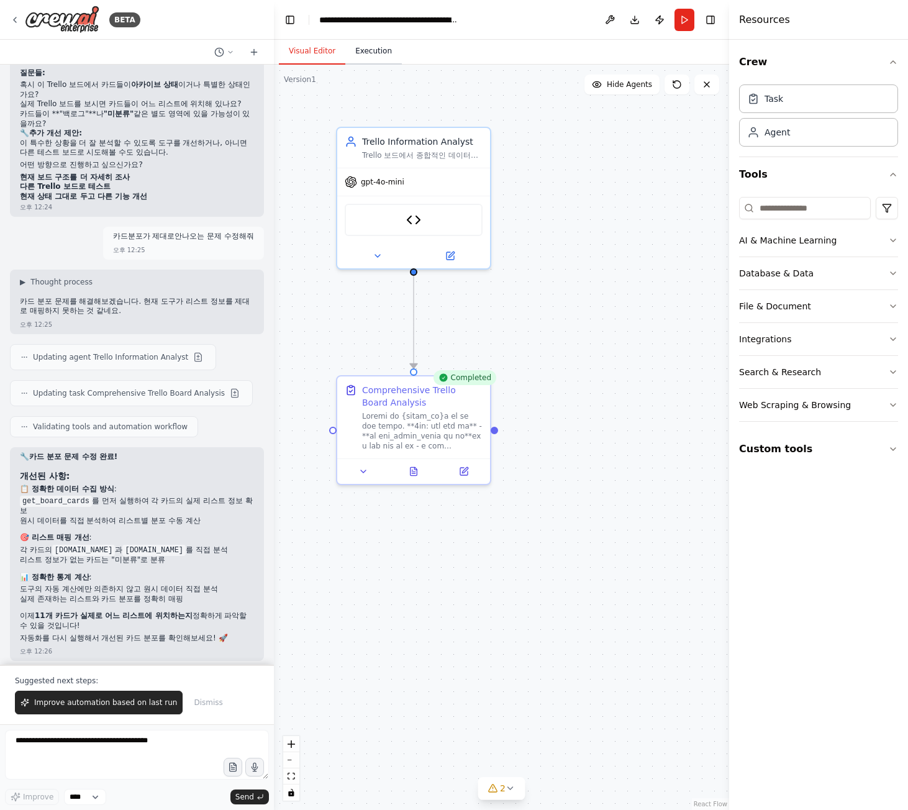
click at [368, 45] on button "Execution" at bounding box center [373, 51] width 56 height 26
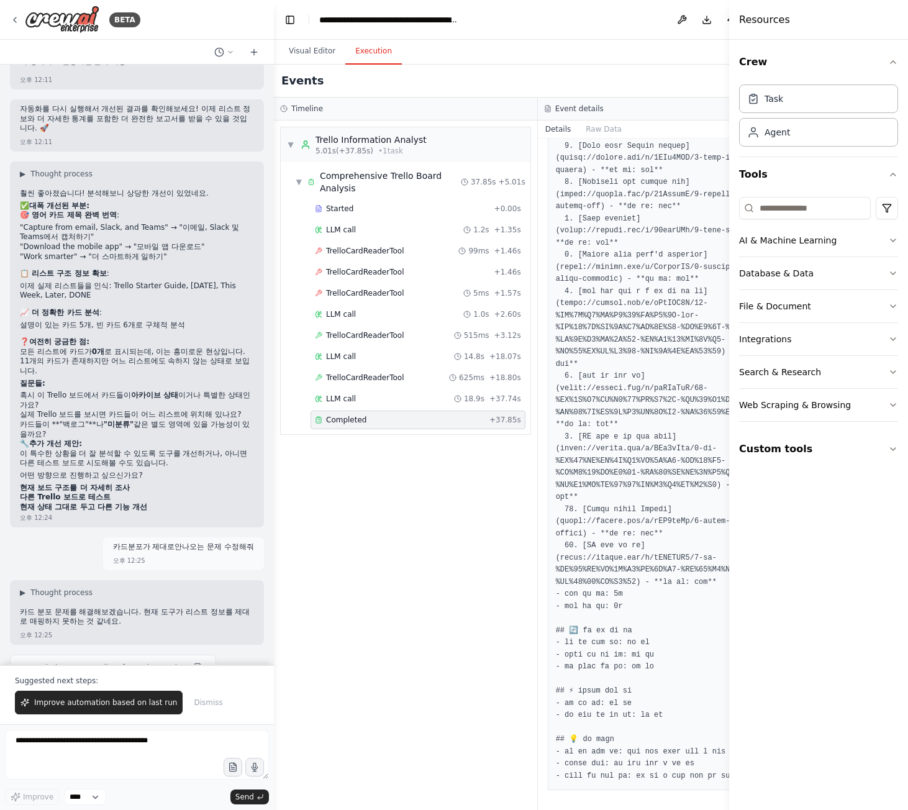
scroll to position [618, 0]
